Goal: Check status: Check status

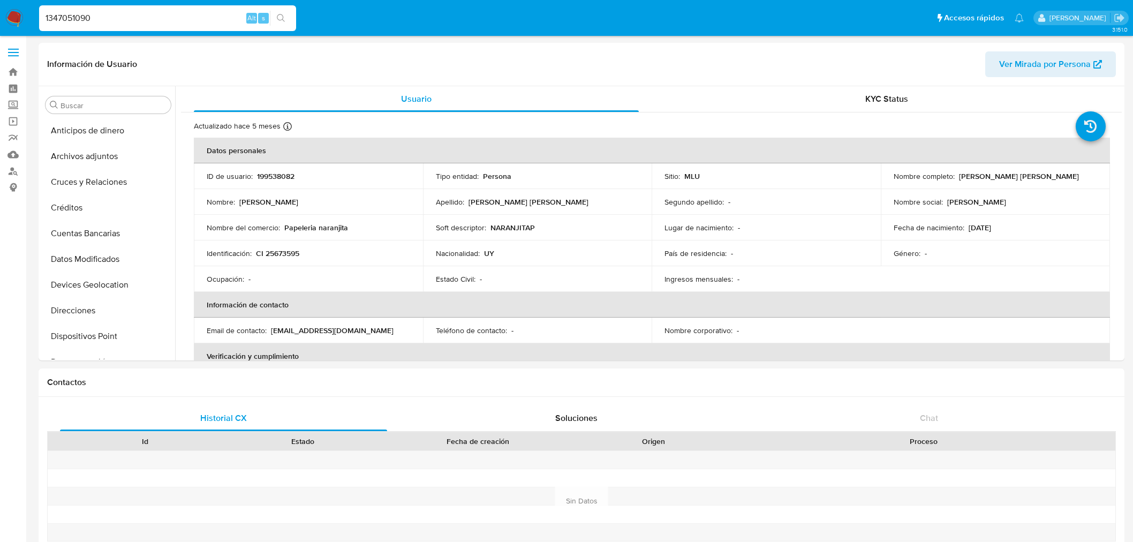
select select "10"
type input "1347051090"
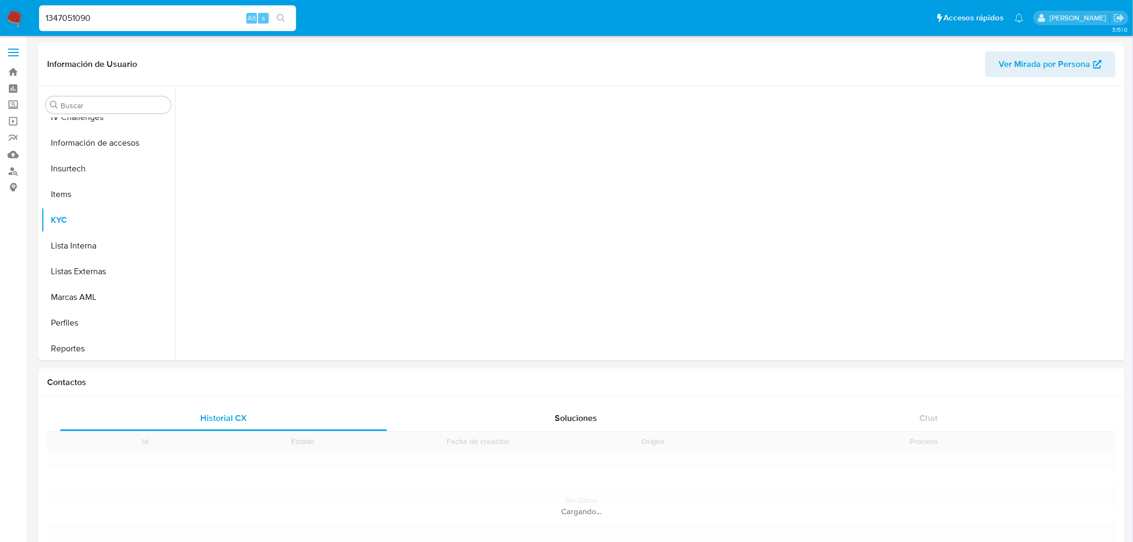
scroll to position [452, 0]
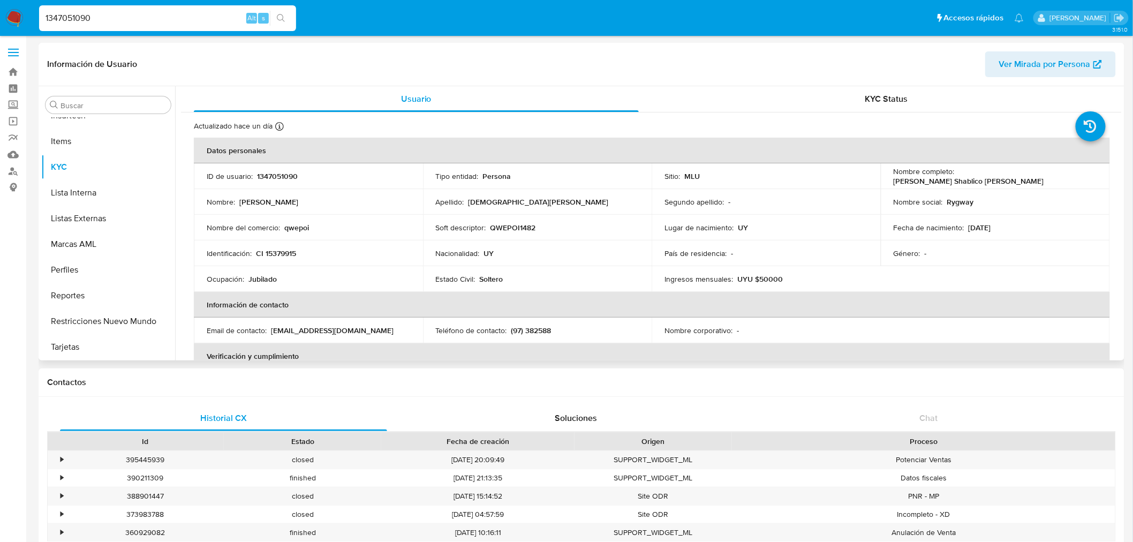
select select "10"
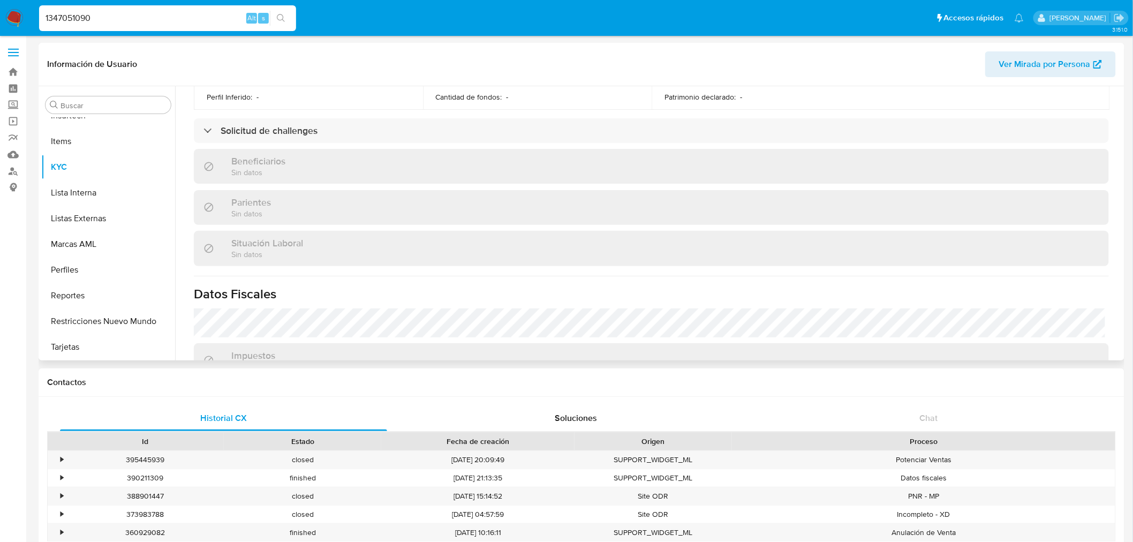
scroll to position [416, 0]
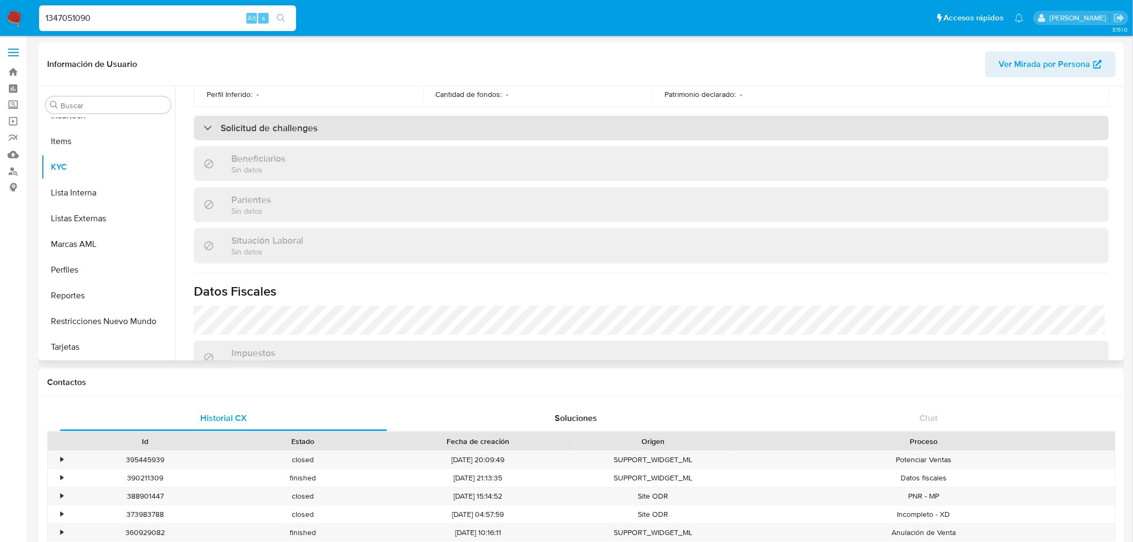
click at [349, 132] on div "Solicitud de challenges" at bounding box center [651, 128] width 915 height 25
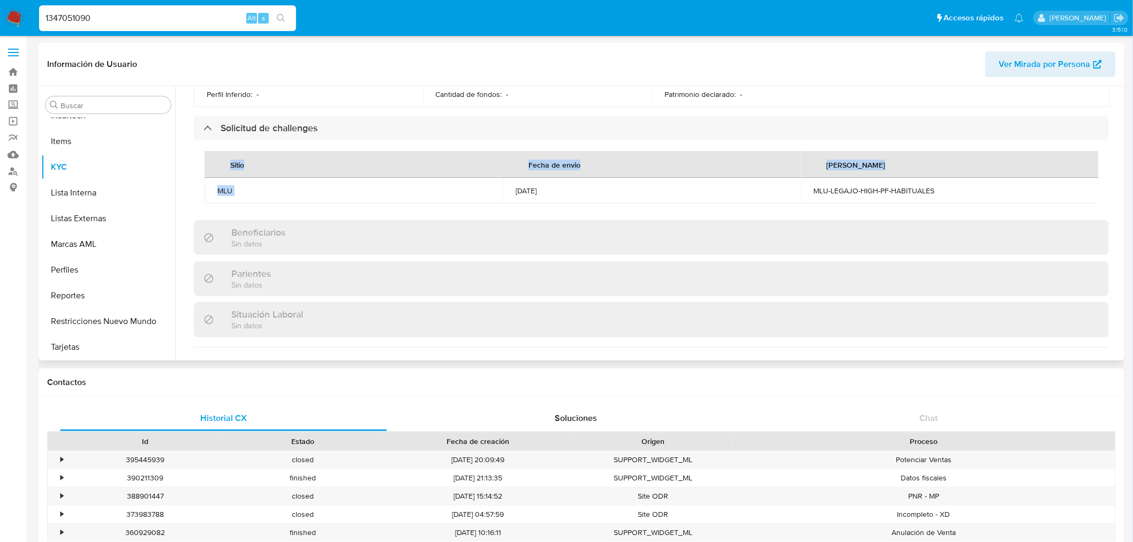
drag, startPoint x: 470, startPoint y: 200, endPoint x: 938, endPoint y: 205, distance: 468.7
click at [938, 204] on div "Sitio Fecha de envio [PERSON_NAME] MLU [DATE] MLU-LEGAJO-HIGH-PF-HABITUALES" at bounding box center [652, 177] width 894 height 52
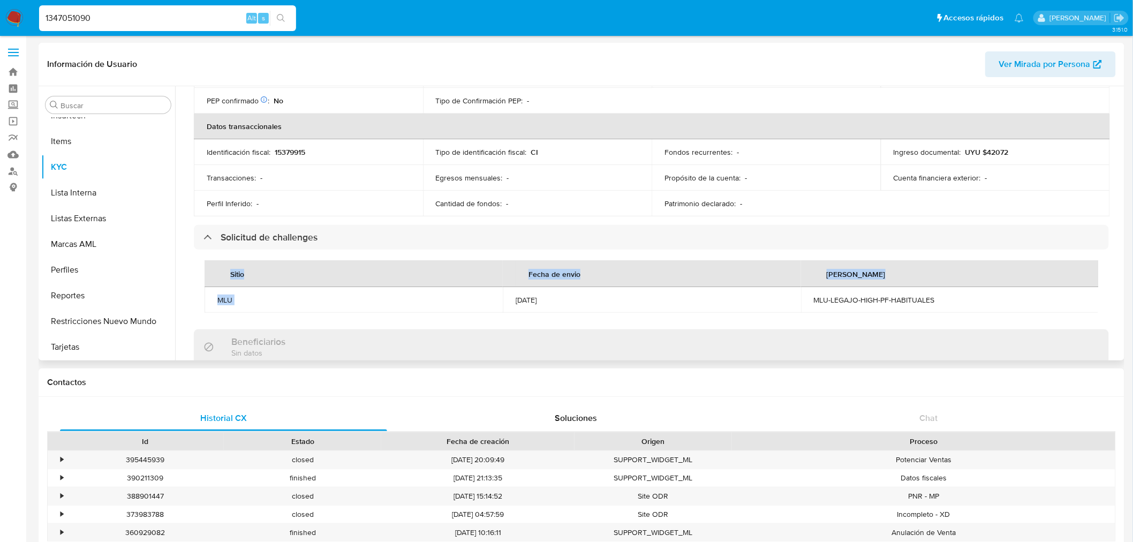
scroll to position [0, 0]
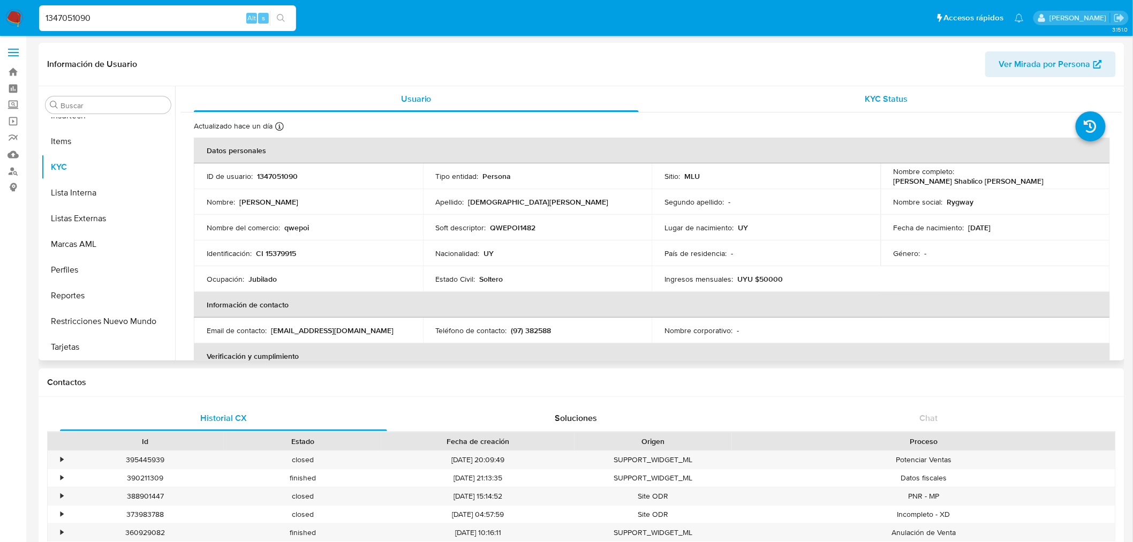
click at [832, 88] on div "KYC Status" at bounding box center [887, 99] width 445 height 26
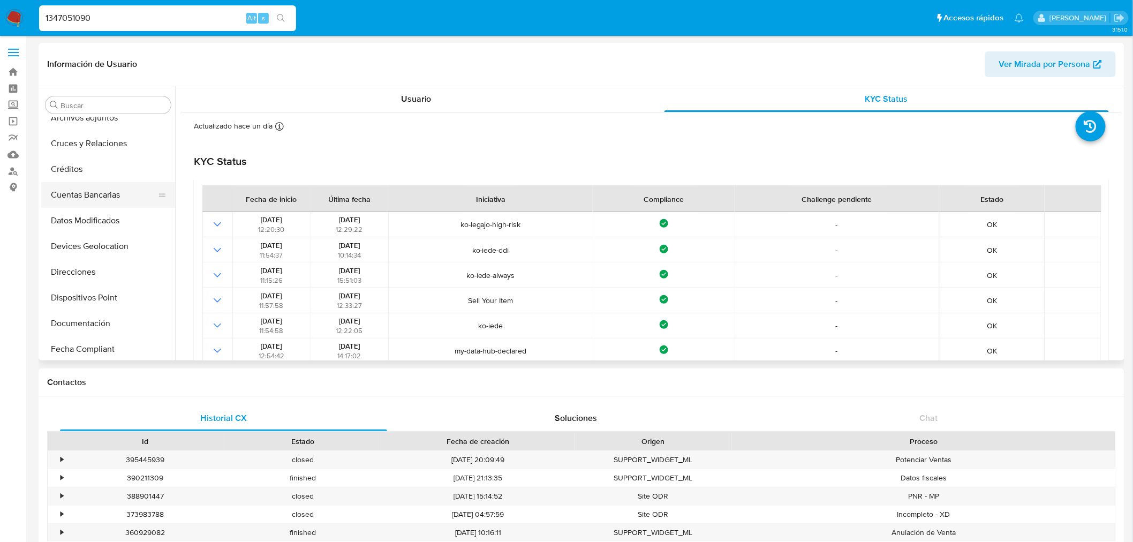
scroll to position [59, 0]
click at [97, 307] on button "Documentación" at bounding box center [103, 303] width 125 height 26
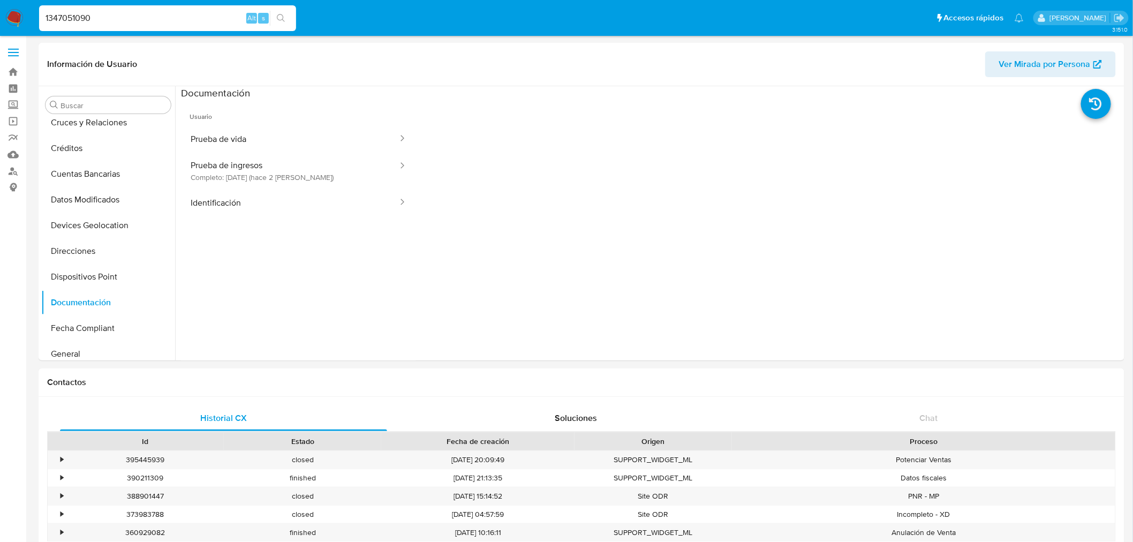
click at [90, 18] on input "1347051090" at bounding box center [167, 18] width 257 height 14
paste input "258841722"
type input "258841722"
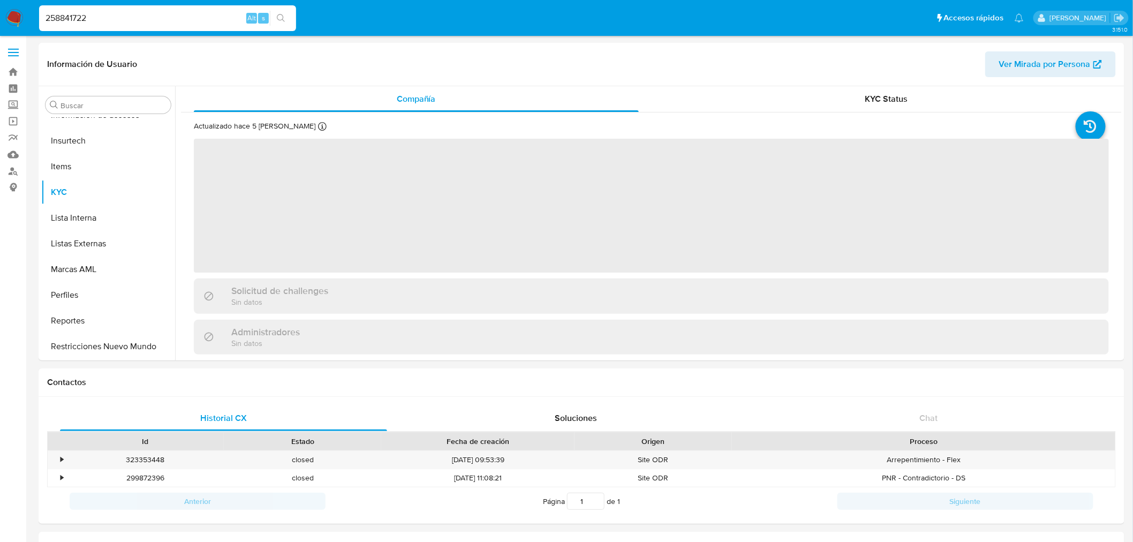
scroll to position [452, 0]
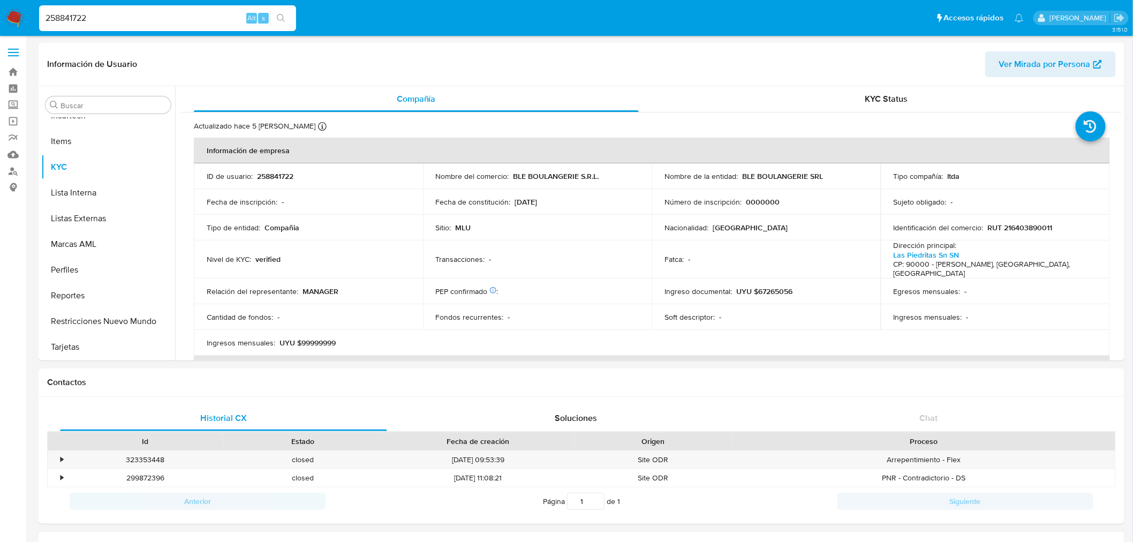
select select "10"
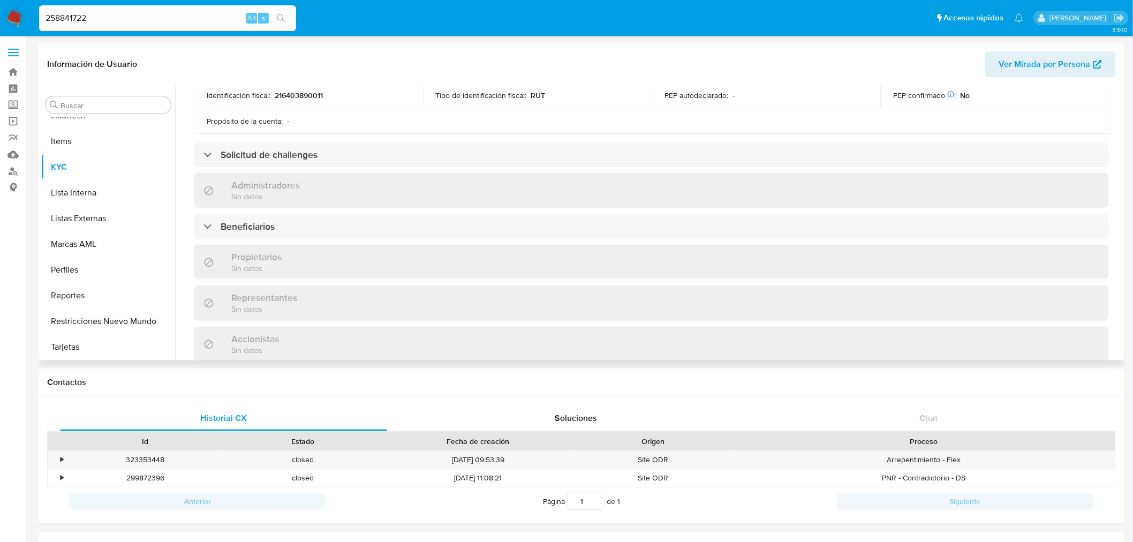
scroll to position [353, 0]
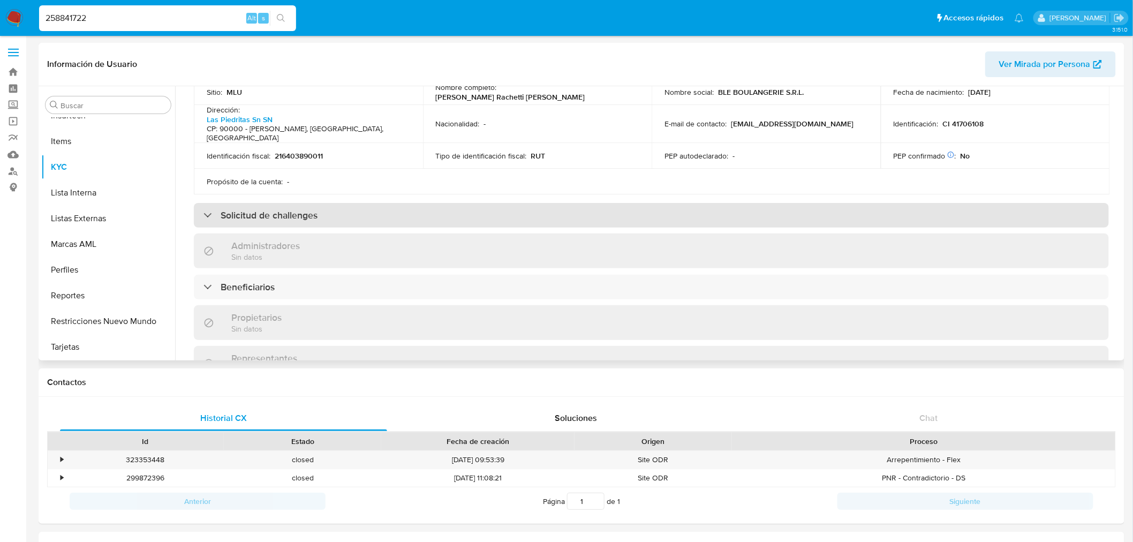
click at [496, 203] on div "Solicitud de challenges" at bounding box center [651, 215] width 915 height 25
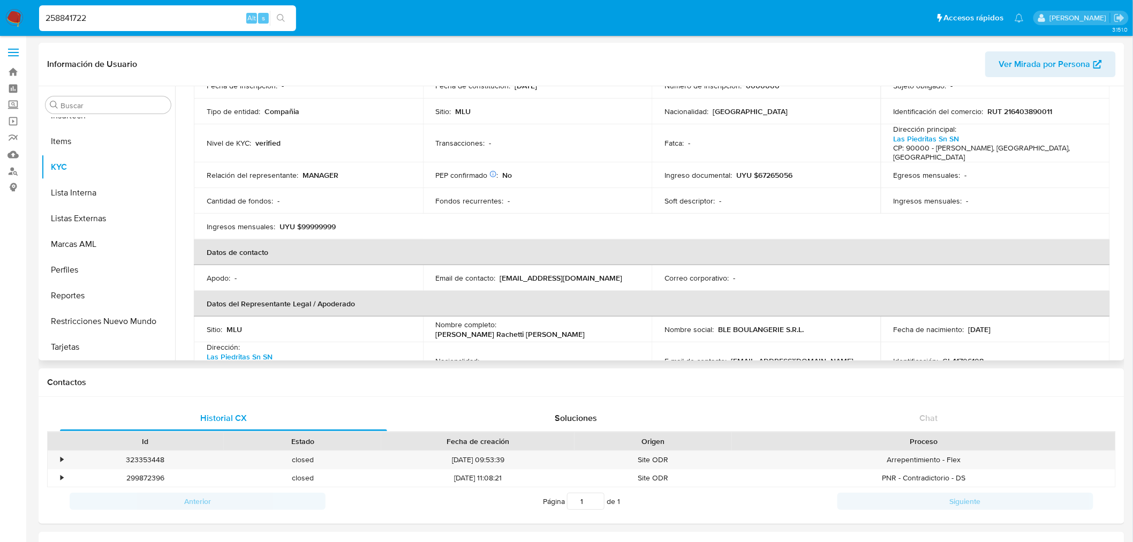
scroll to position [0, 0]
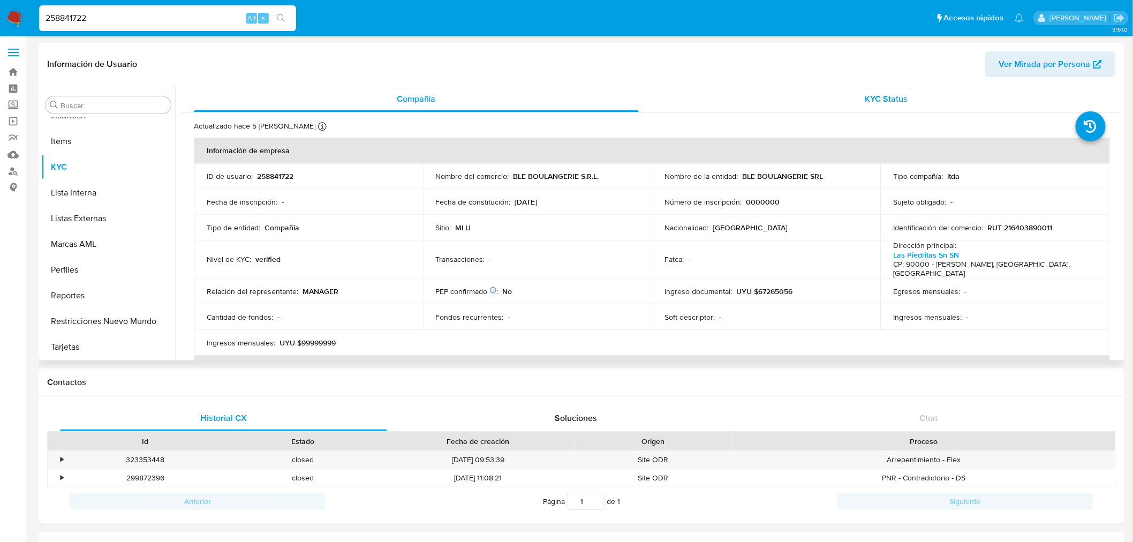
click at [930, 94] on div "KYC Status" at bounding box center [887, 99] width 445 height 26
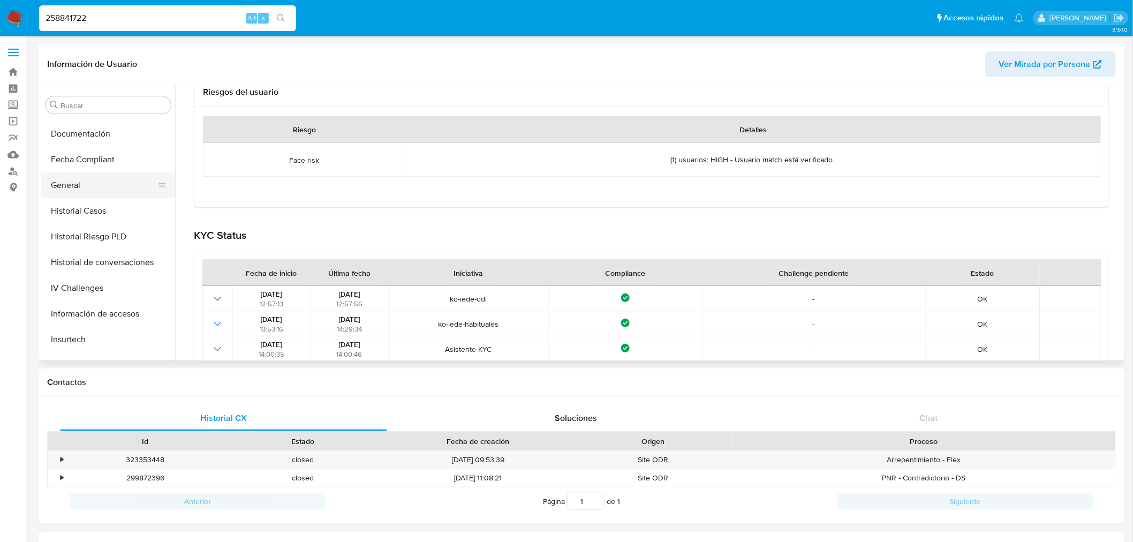
scroll to position [214, 0]
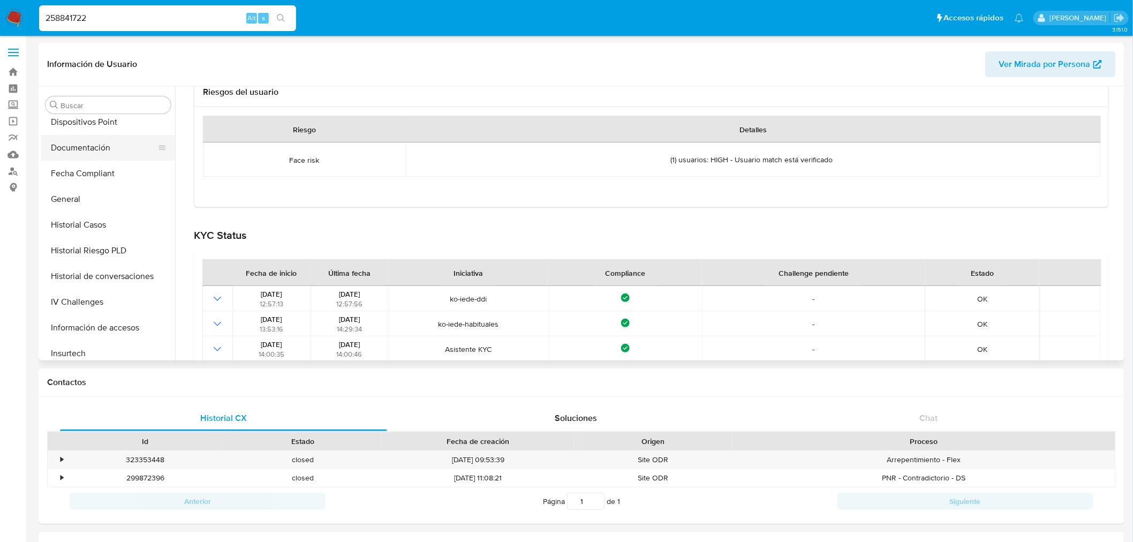
click at [94, 154] on button "Documentación" at bounding box center [103, 148] width 125 height 26
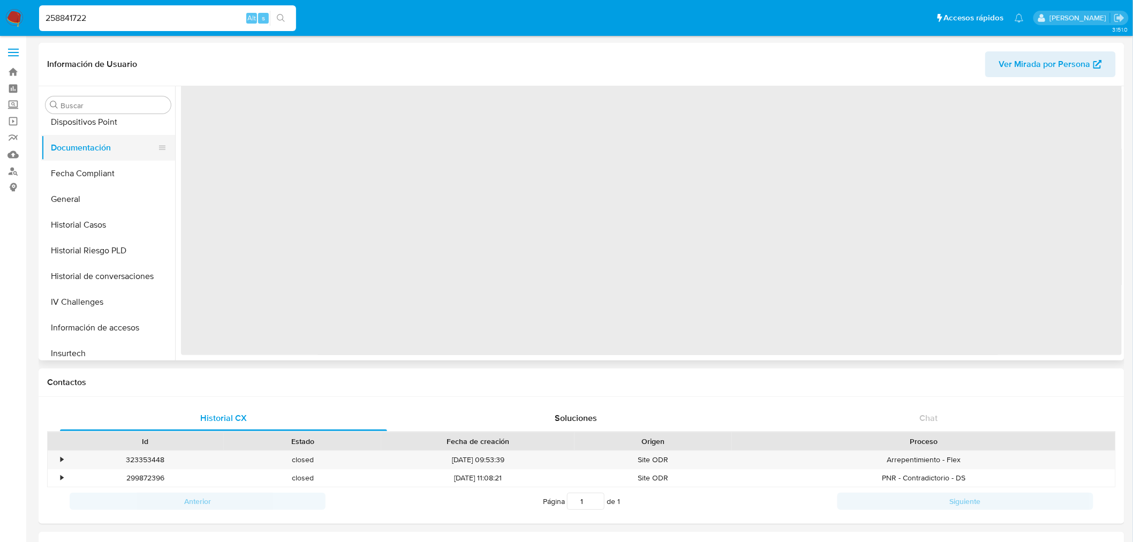
scroll to position [0, 0]
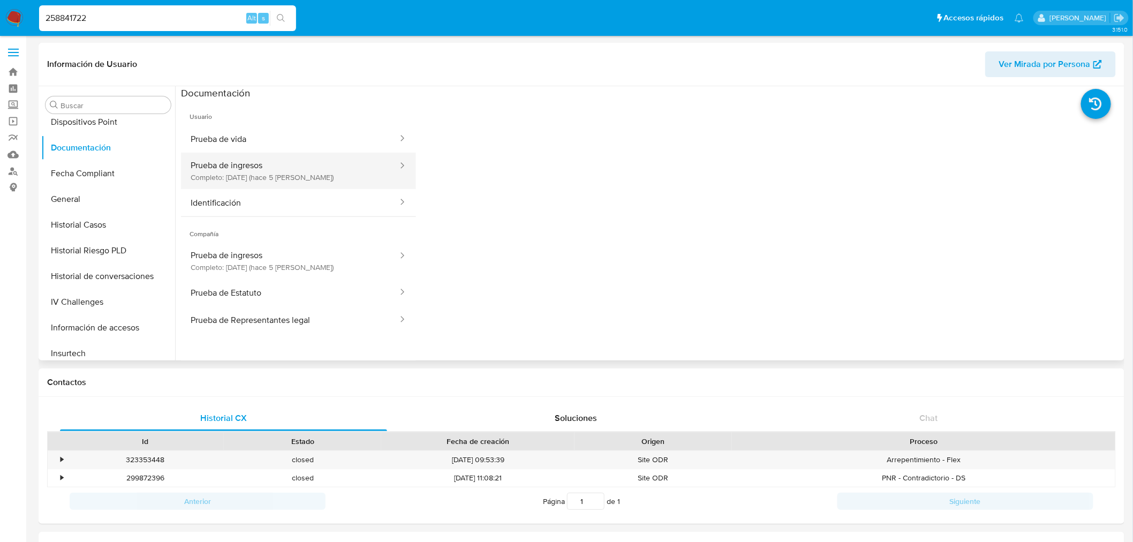
click at [352, 174] on button "Prueba de ingresos Completo: [DATE] (hace 5 [PERSON_NAME])" at bounding box center [290, 171] width 218 height 36
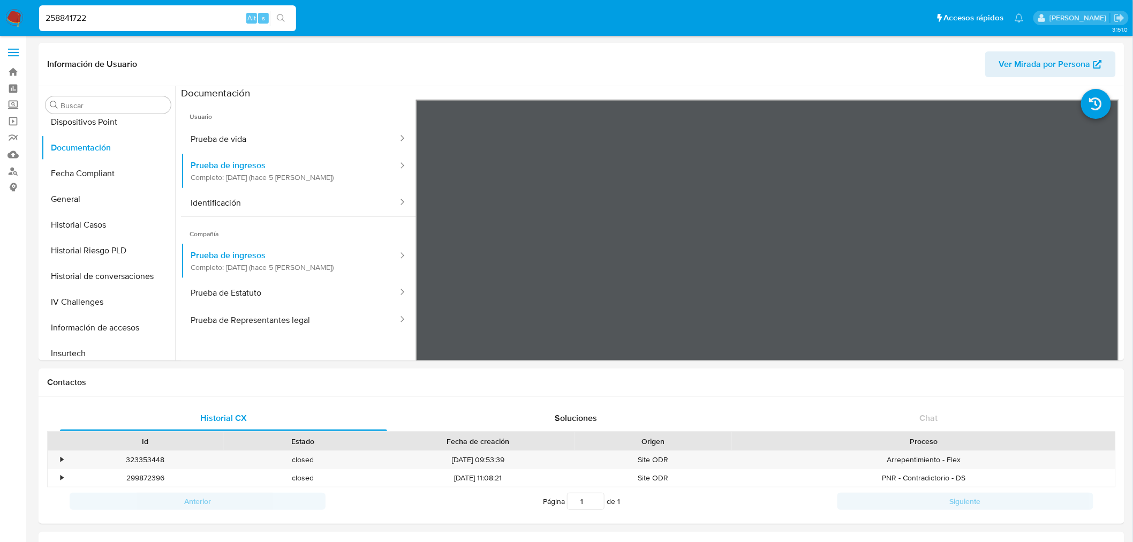
click at [87, 15] on input "258841722" at bounding box center [167, 18] width 257 height 14
paste input "3597957"
type input "35979572"
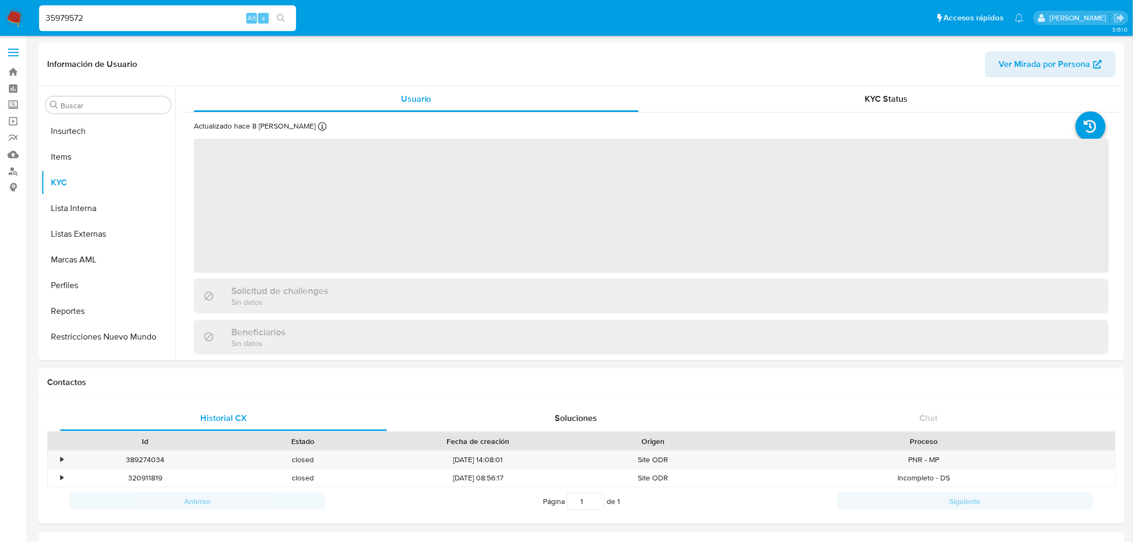
scroll to position [452, 0]
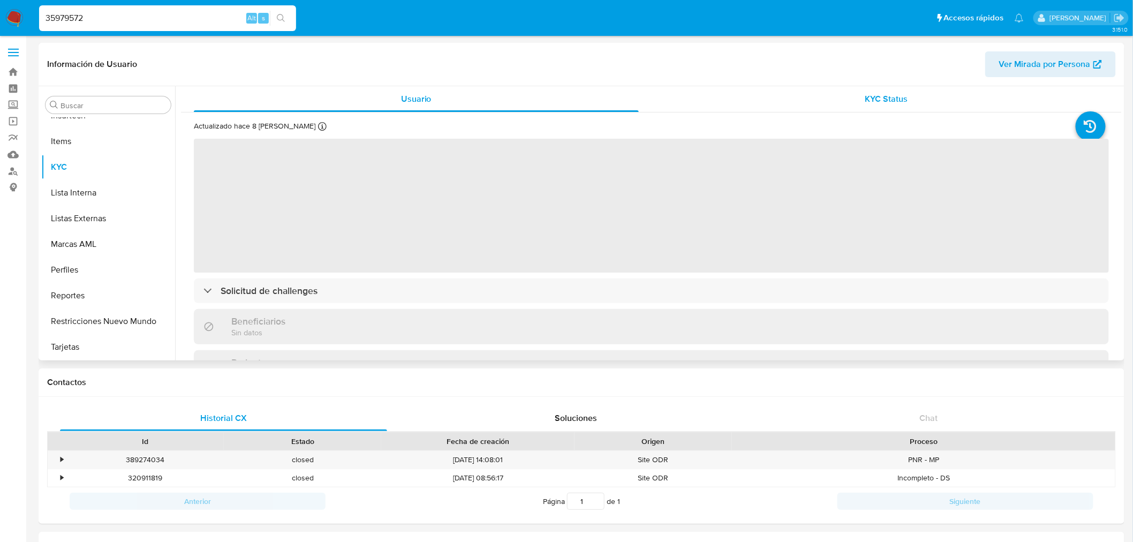
click at [870, 107] on div "KYC Status" at bounding box center [887, 99] width 445 height 26
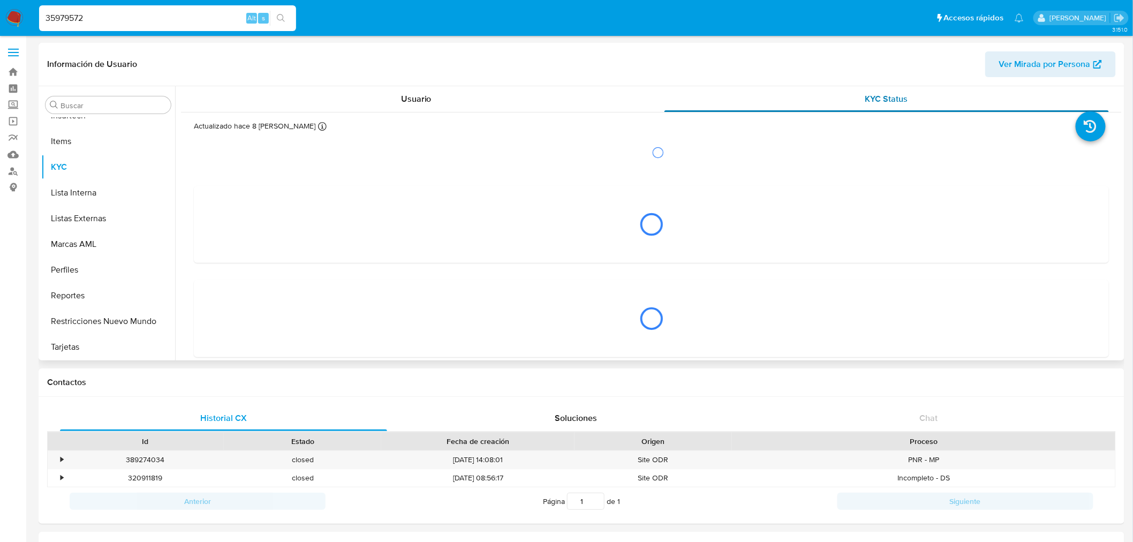
select select "10"
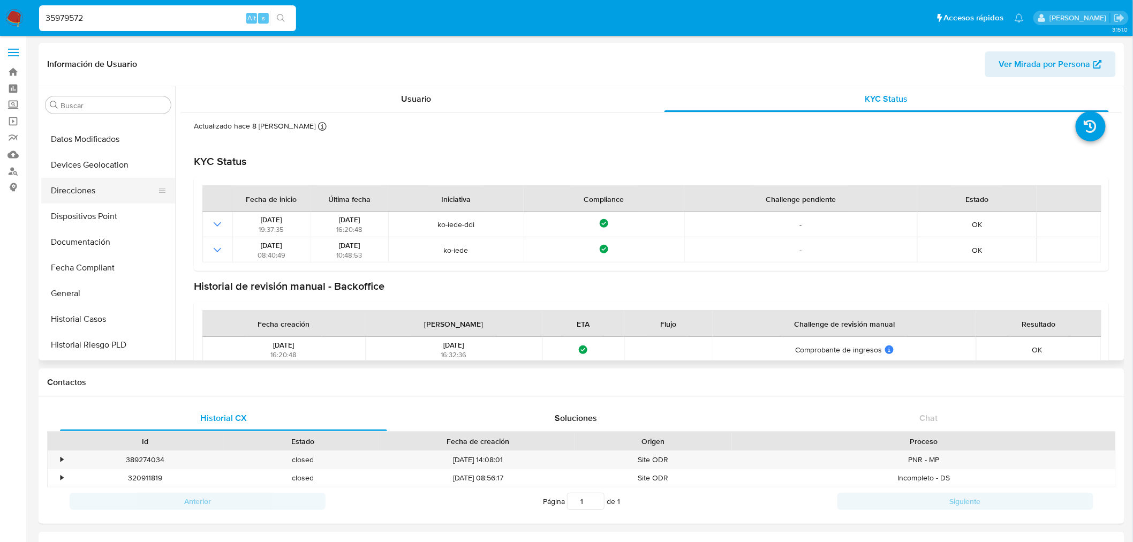
scroll to position [95, 0]
click at [112, 266] on button "Documentación" at bounding box center [103, 267] width 125 height 26
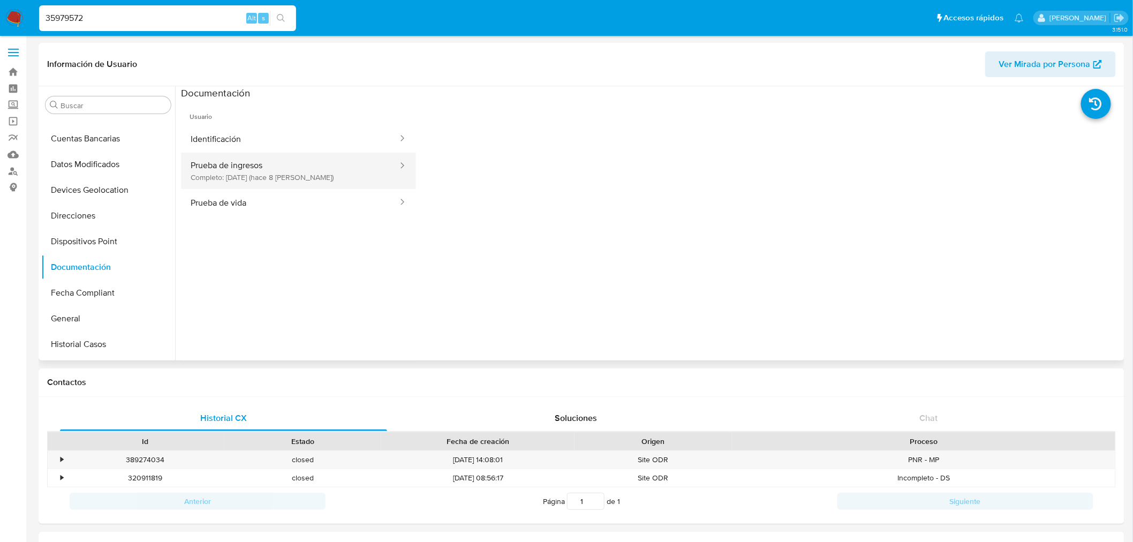
click at [293, 173] on button "Prueba de ingresos Completo: [DATE] (hace 8 [PERSON_NAME])" at bounding box center [290, 171] width 218 height 36
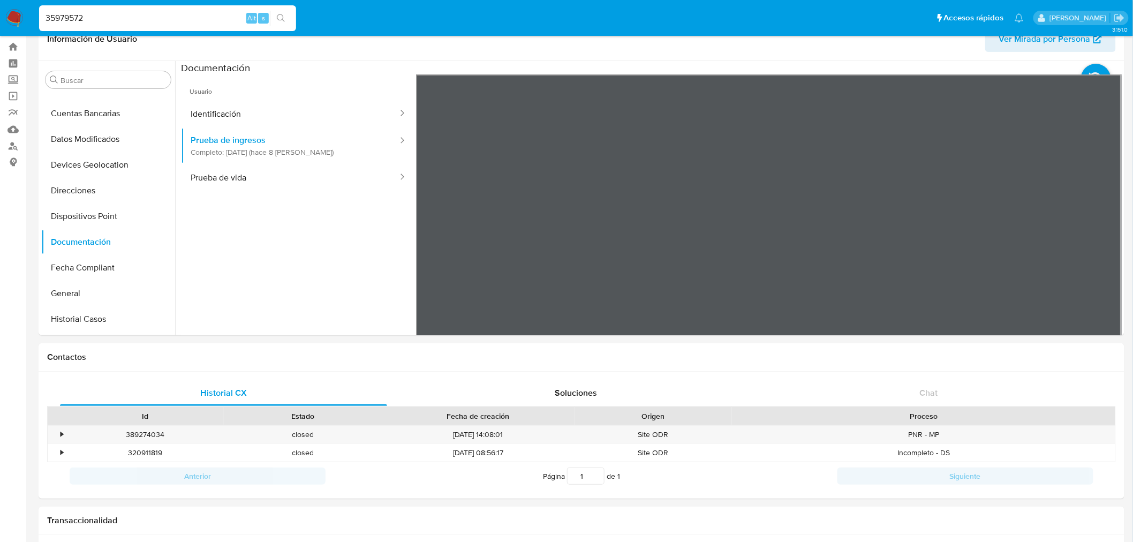
scroll to position [0, 0]
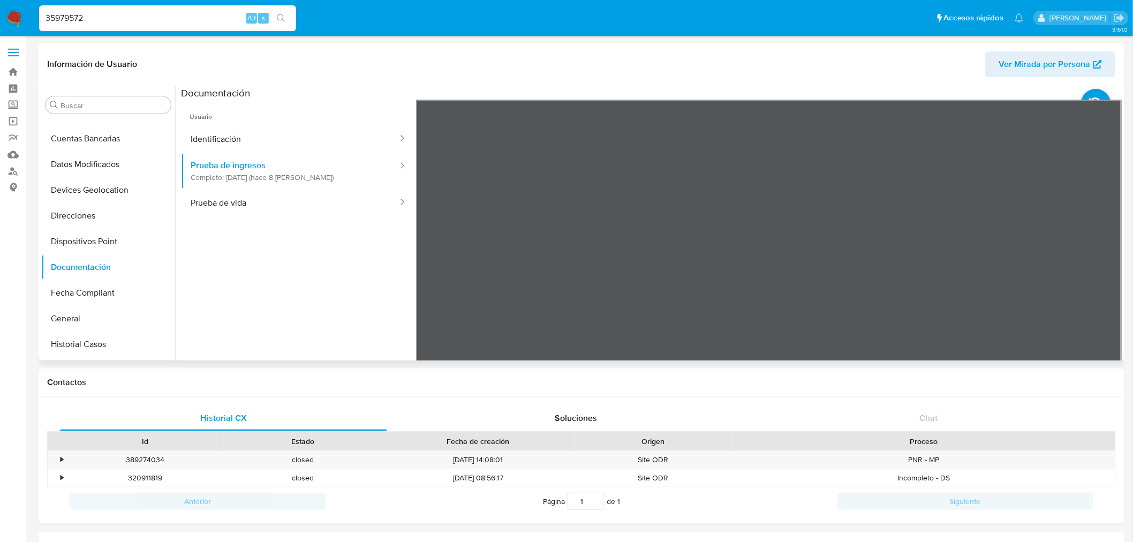
click at [893, 99] on section at bounding box center [651, 264] width 941 height 356
click at [832, 60] on div "Información de Usuario Ver Mirada por Persona Buscar Anticipos de dinero Archiv…" at bounding box center [582, 202] width 1086 height 318
